Goal: Information Seeking & Learning: Learn about a topic

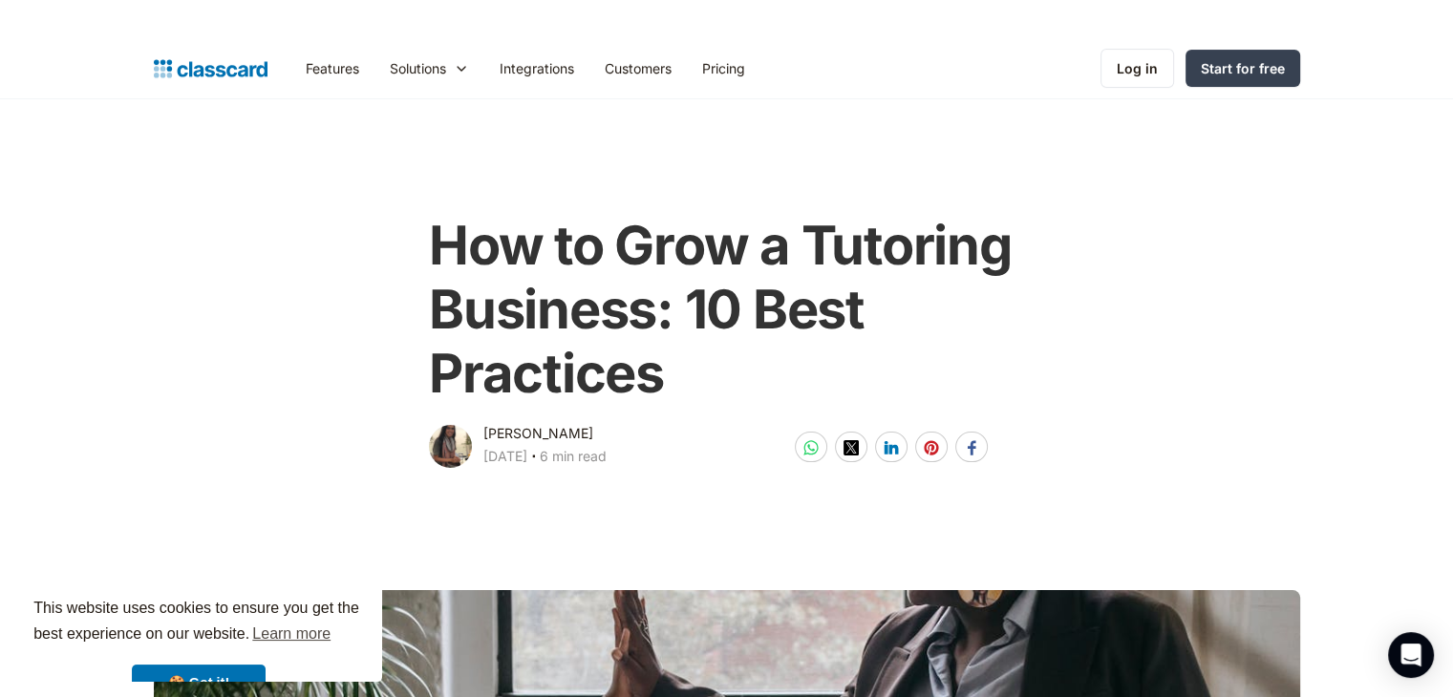
click at [314, 396] on div "How to Grow a Tutoring Business: 10 Best Practices [PERSON_NAME] [DATE] ‧ 6 min…" at bounding box center [726, 333] width 1165 height 277
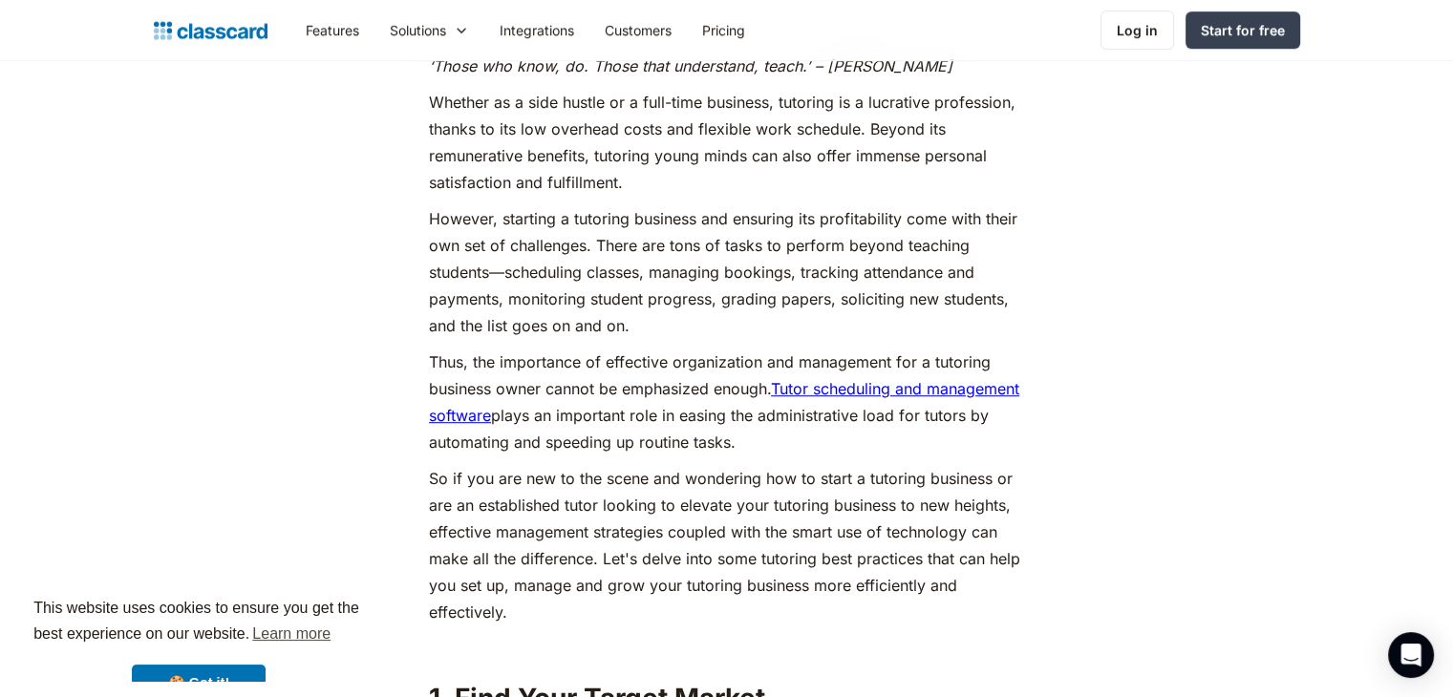
scroll to position [1003, 0]
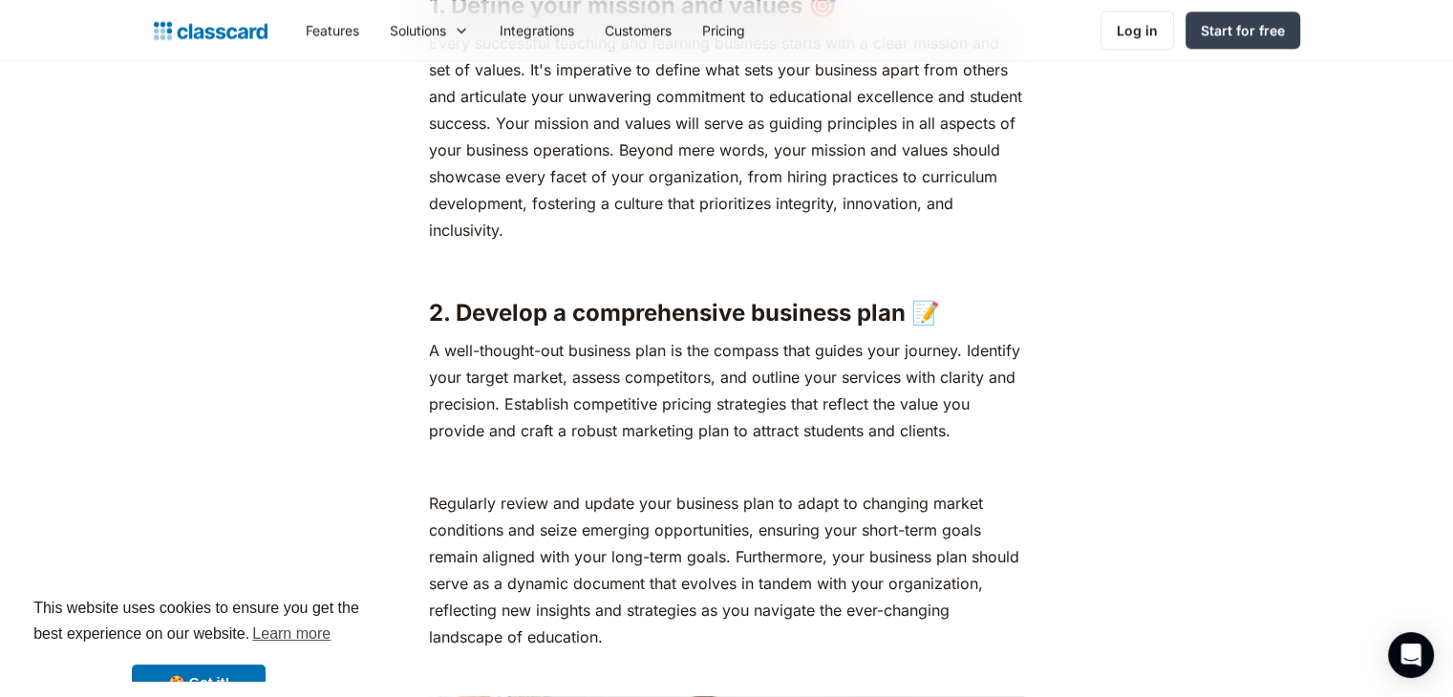
scroll to position [2293, 0]
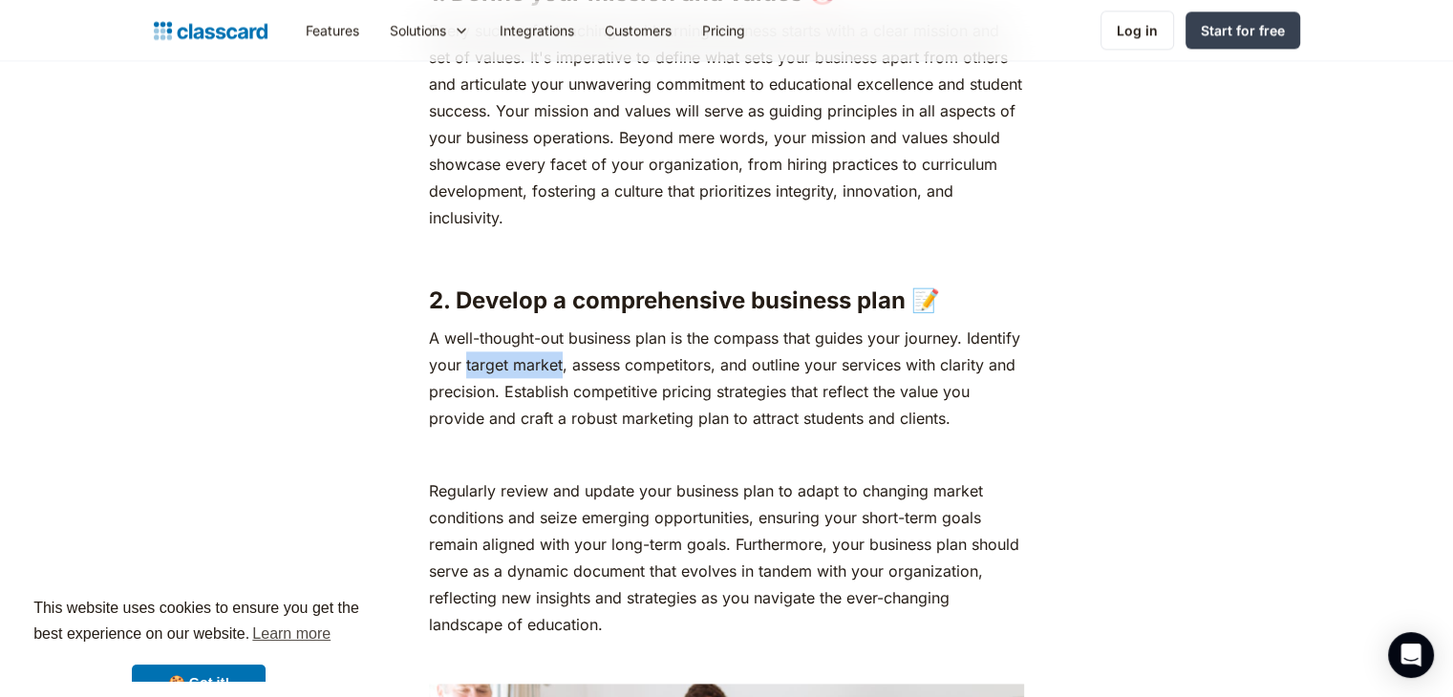
drag, startPoint x: 464, startPoint y: 364, endPoint x: 564, endPoint y: 367, distance: 99.4
click at [564, 367] on p "A well-thought-out business plan is the compass that guides your journey. Ident…" at bounding box center [726, 378] width 595 height 107
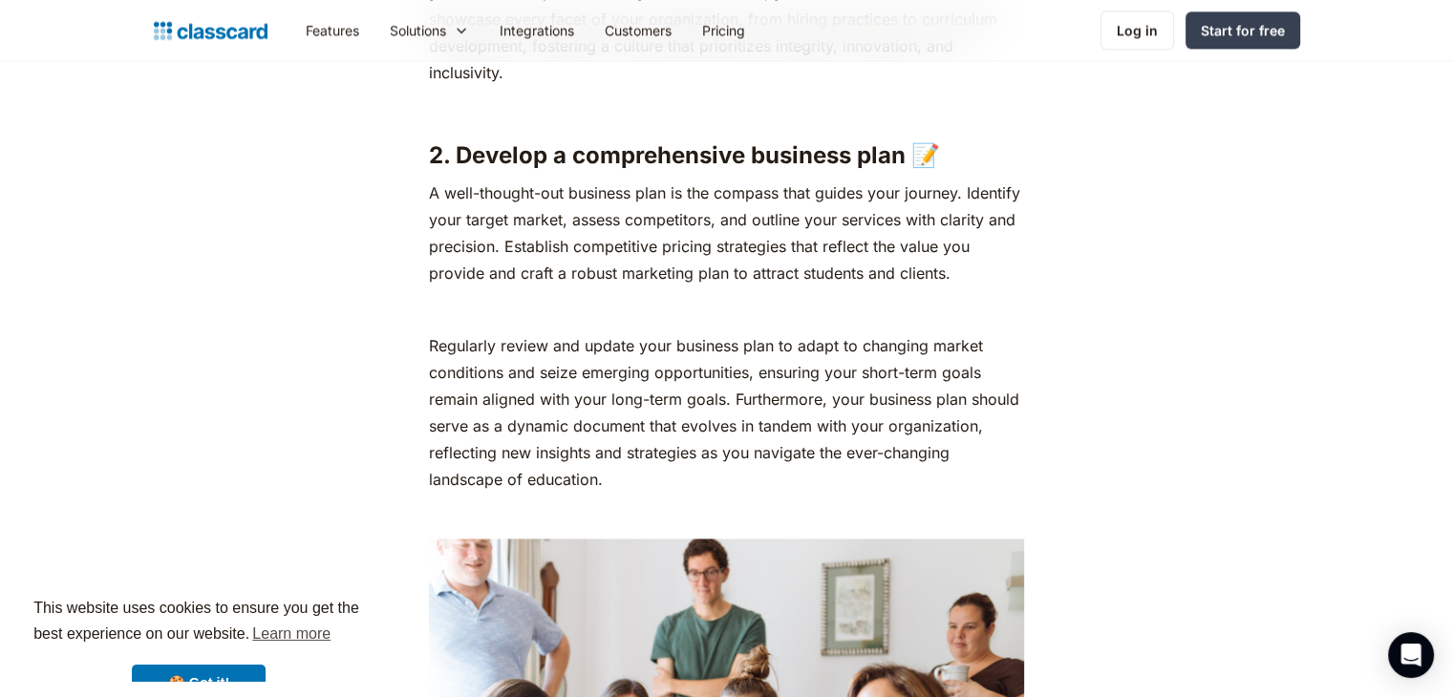
scroll to position [2439, 0]
drag, startPoint x: 423, startPoint y: 192, endPoint x: 953, endPoint y: 269, distance: 535.8
copy p "A well-thought-out business plan is the compass that guides your journey. Ident…"
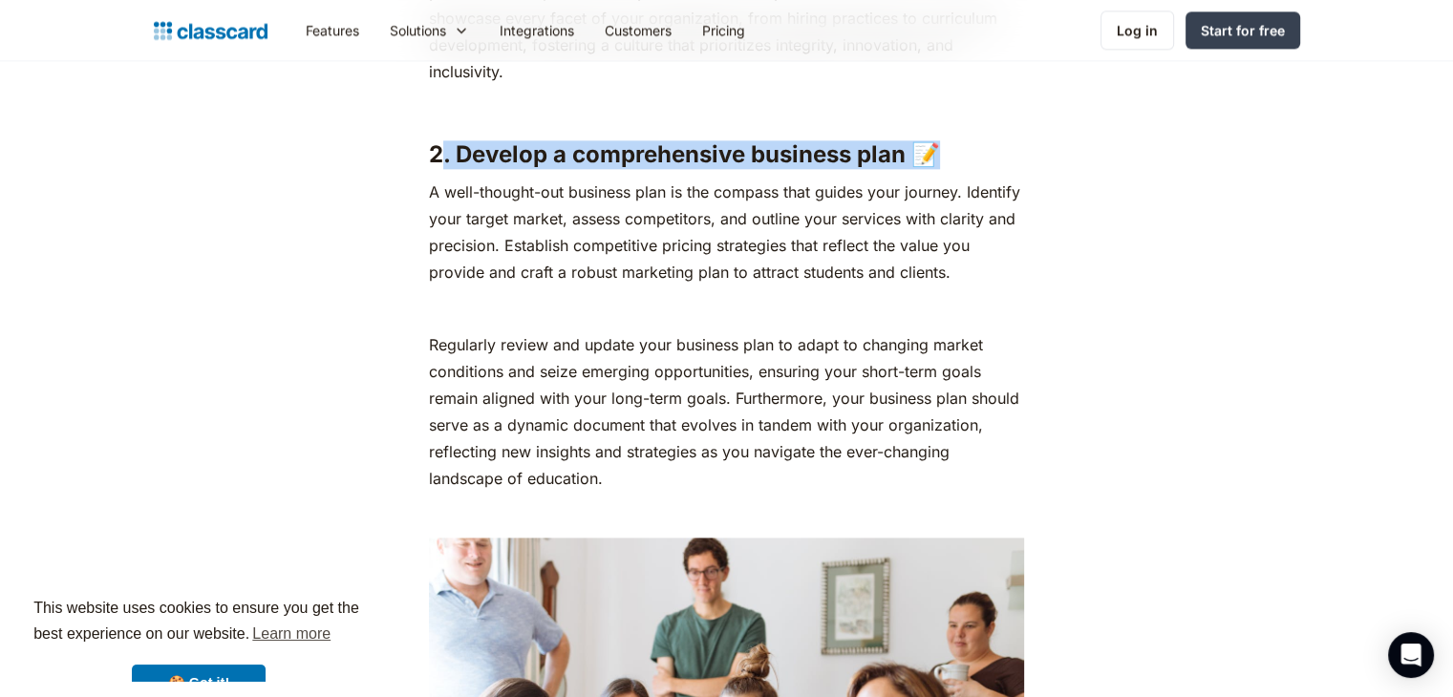
drag, startPoint x: 445, startPoint y: 154, endPoint x: 933, endPoint y: 138, distance: 488.4
